Goal: Information Seeking & Learning: Learn about a topic

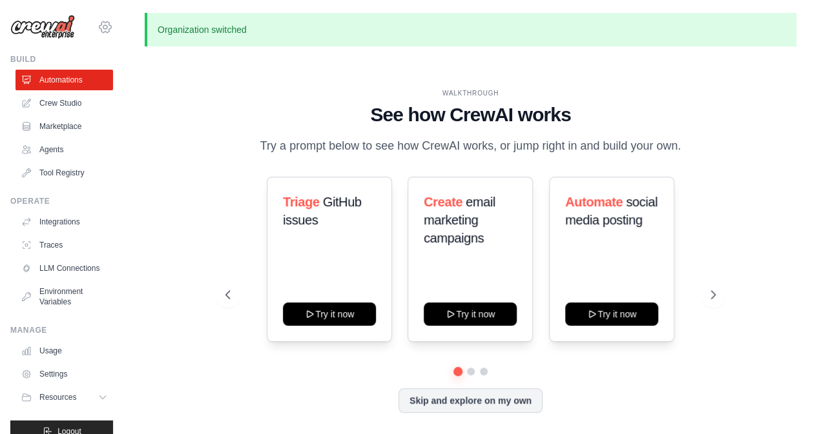
click at [97, 24] on icon at bounding box center [104, 26] width 15 height 15
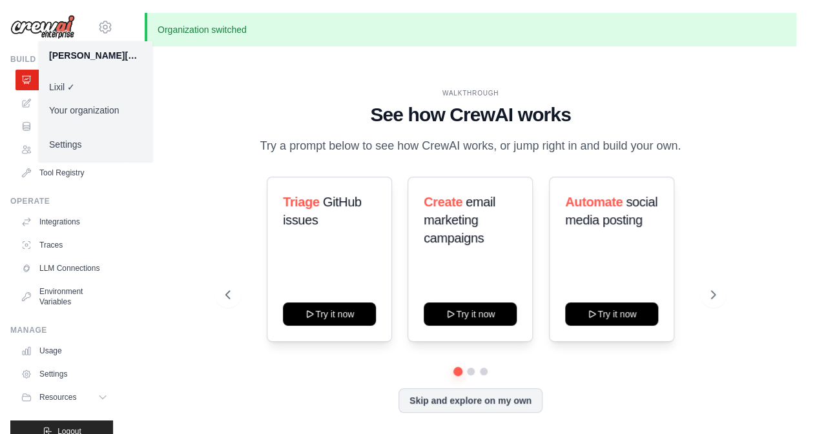
click at [223, 183] on div "WALKTHROUGH See how CrewAI works Try a prompt below to see how CrewAI works, or…" at bounding box center [470, 260] width 521 height 345
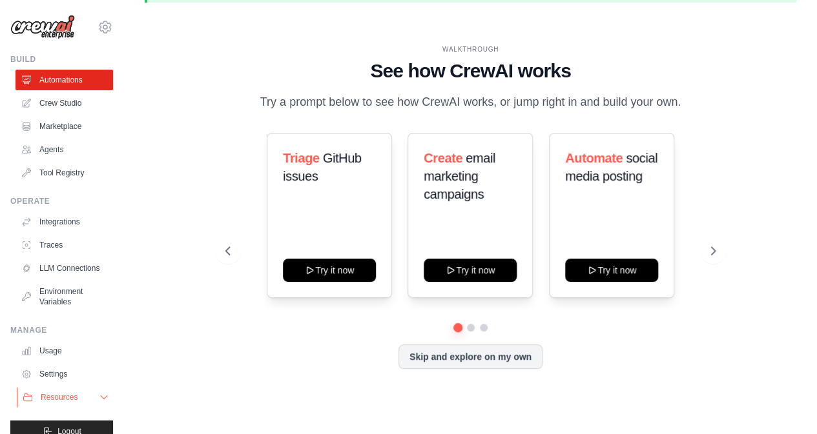
click at [56, 403] on span "Resources" at bounding box center [59, 397] width 37 height 10
click at [61, 215] on link "Integrations" at bounding box center [65, 222] width 97 height 21
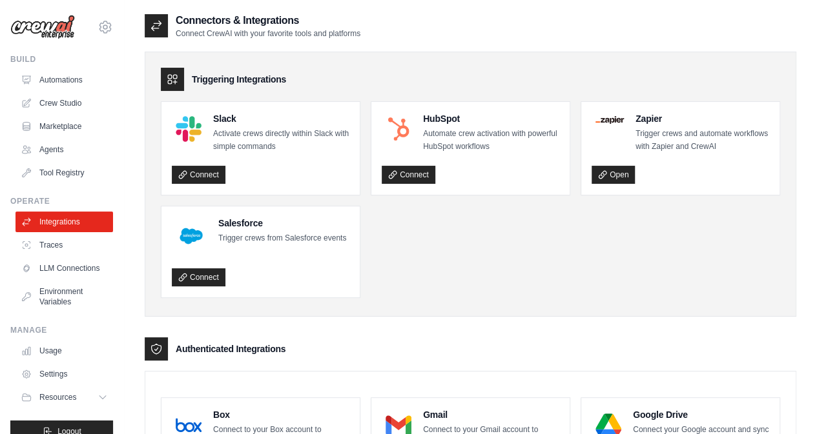
click at [260, 234] on p "Trigger crews from Salesforce events" at bounding box center [282, 238] width 128 height 13
click at [194, 276] on link "Connect" at bounding box center [199, 278] width 54 height 18
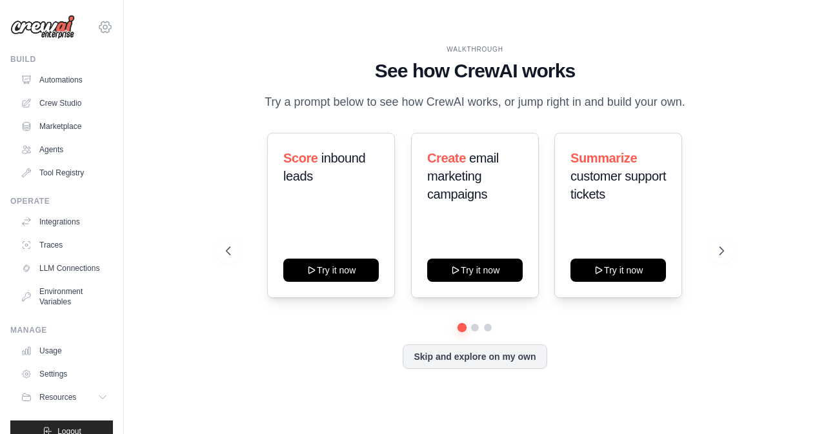
click at [99, 26] on icon at bounding box center [104, 26] width 15 height 15
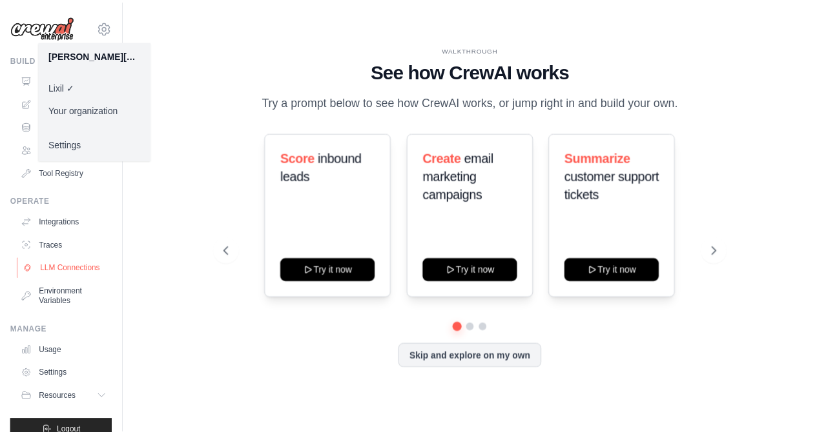
scroll to position [28, 0]
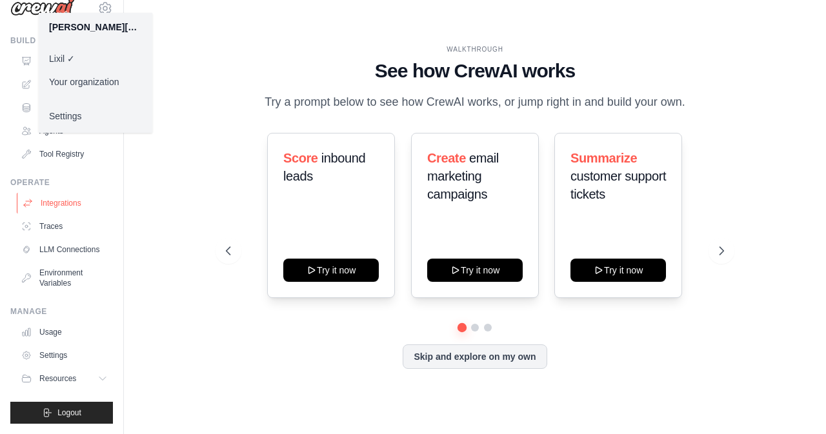
click at [53, 193] on link "Integrations" at bounding box center [65, 203] width 97 height 21
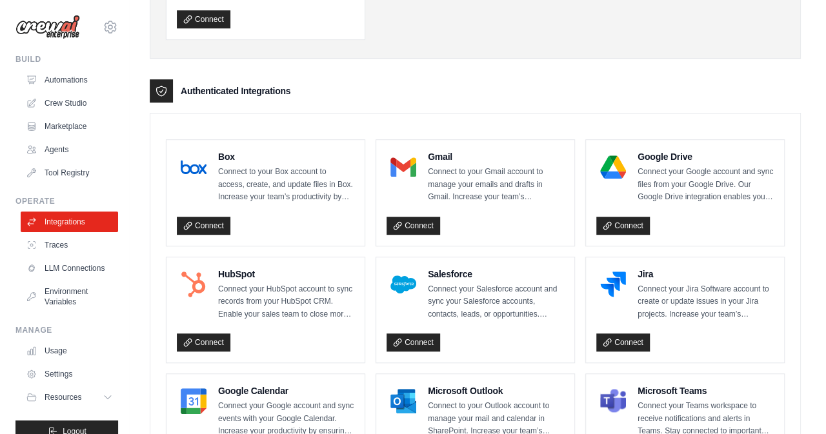
scroll to position [323, 0]
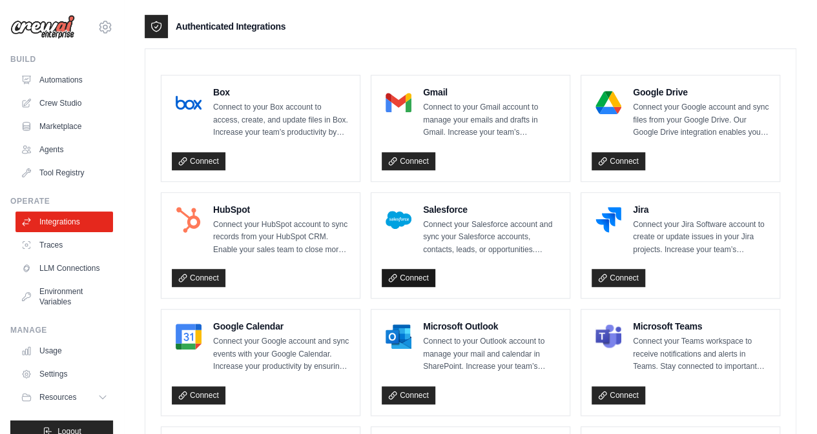
click at [417, 275] on link "Connect" at bounding box center [409, 278] width 54 height 18
